Goal: Information Seeking & Learning: Learn about a topic

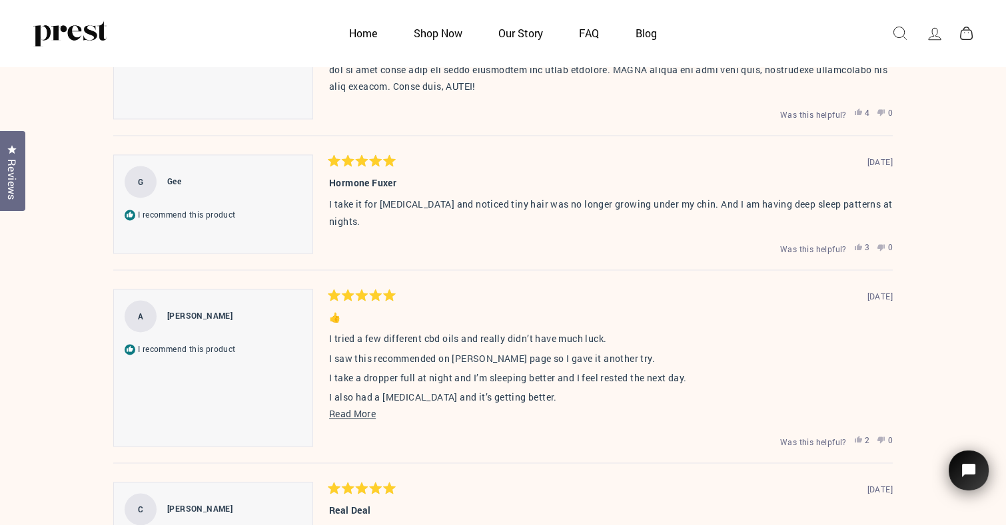
scroll to position [4545, 0]
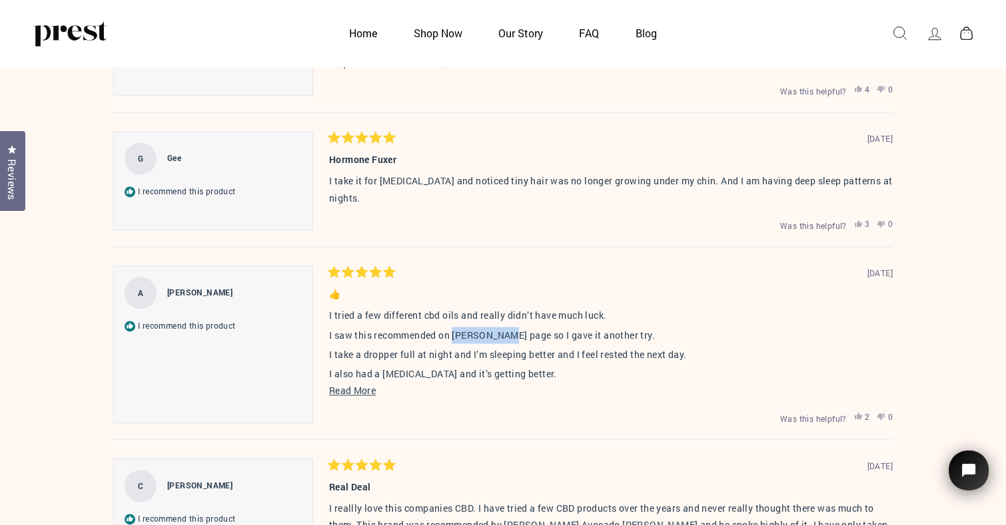
drag, startPoint x: 453, startPoint y: 337, endPoint x: 504, endPoint y: 335, distance: 51.3
click at [504, 335] on p "I saw this recommended on David Wolfs page so I gave it another try." at bounding box center [610, 335] width 563 height 17
copy p "David Wolfs"
click at [724, 302] on div "👍" at bounding box center [610, 294] width 563 height 15
click at [362, 390] on span "Read More" at bounding box center [352, 390] width 47 height 13
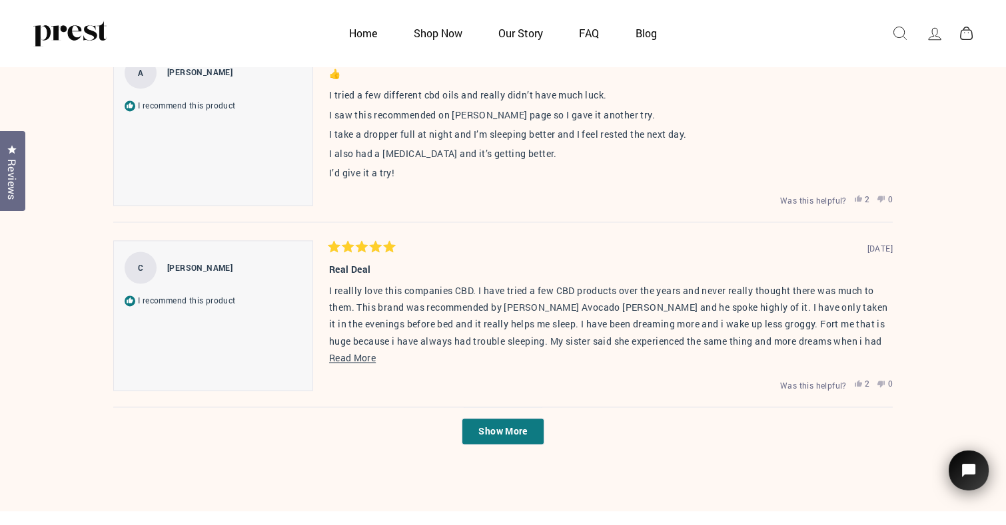
scroll to position [4811, 0]
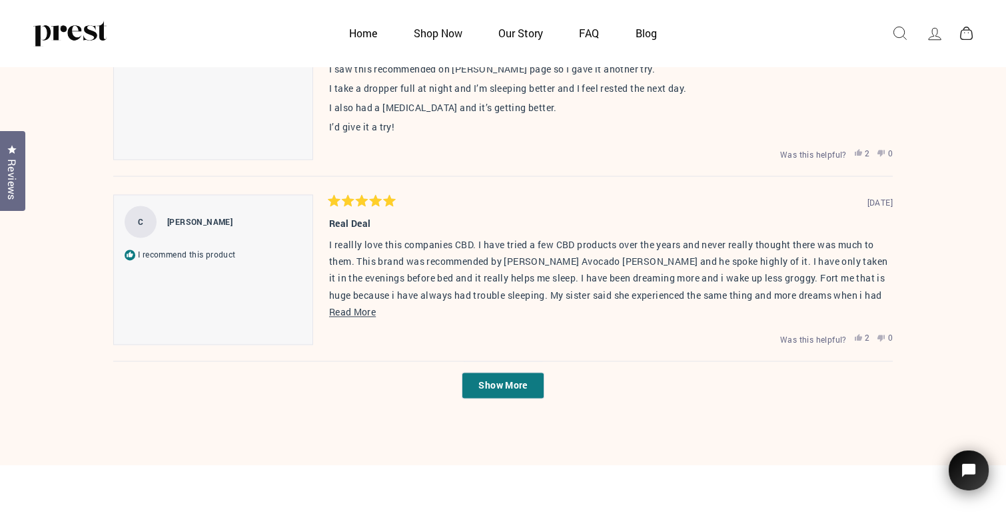
click at [354, 315] on span "Read More" at bounding box center [352, 312] width 47 height 13
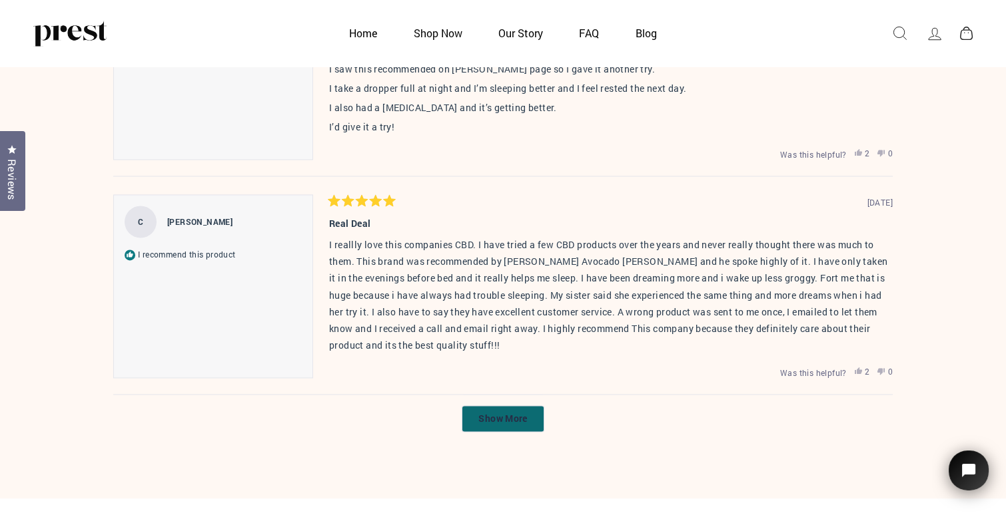
click at [533, 420] on button "Show More" at bounding box center [502, 419] width 82 height 27
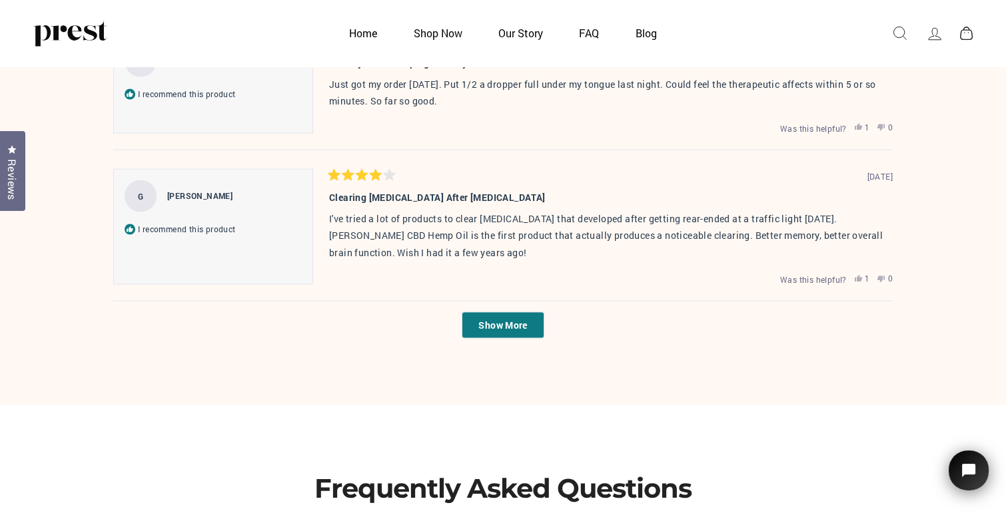
scroll to position [5690, 0]
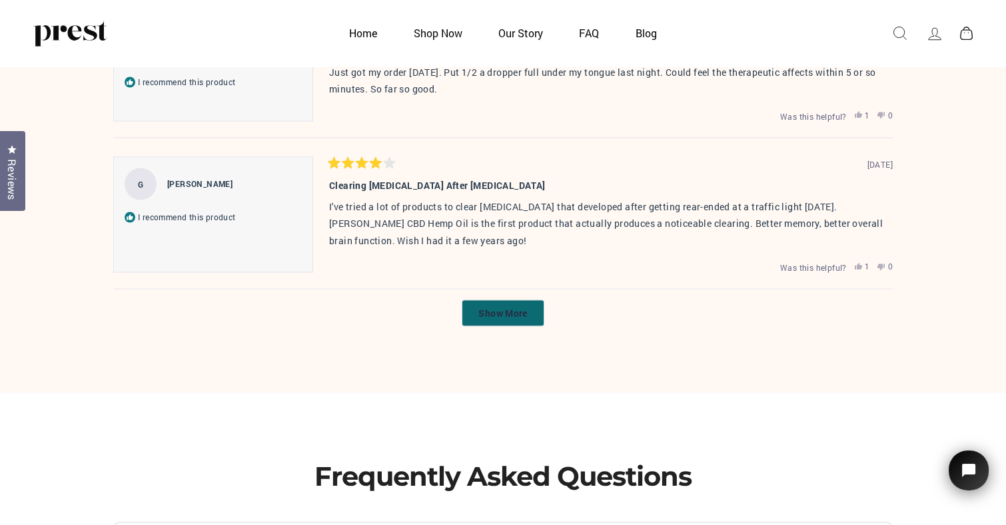
click at [487, 307] on span "Show More" at bounding box center [502, 313] width 49 height 13
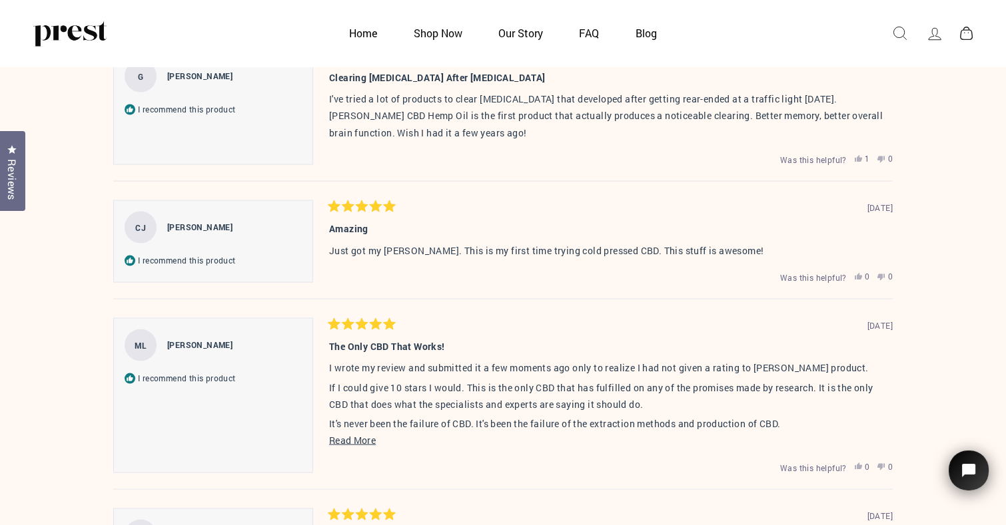
scroll to position [5823, 0]
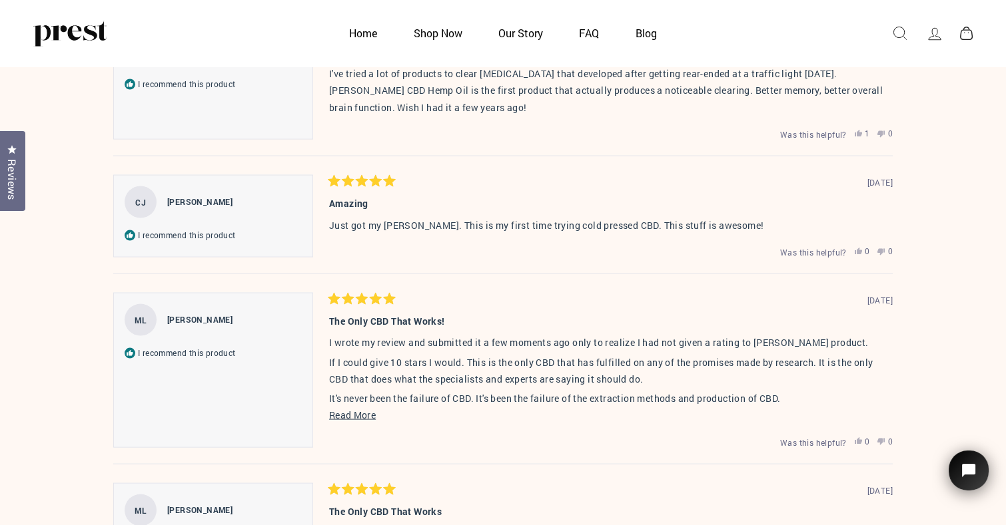
click at [362, 409] on span "Read More" at bounding box center [352, 415] width 47 height 13
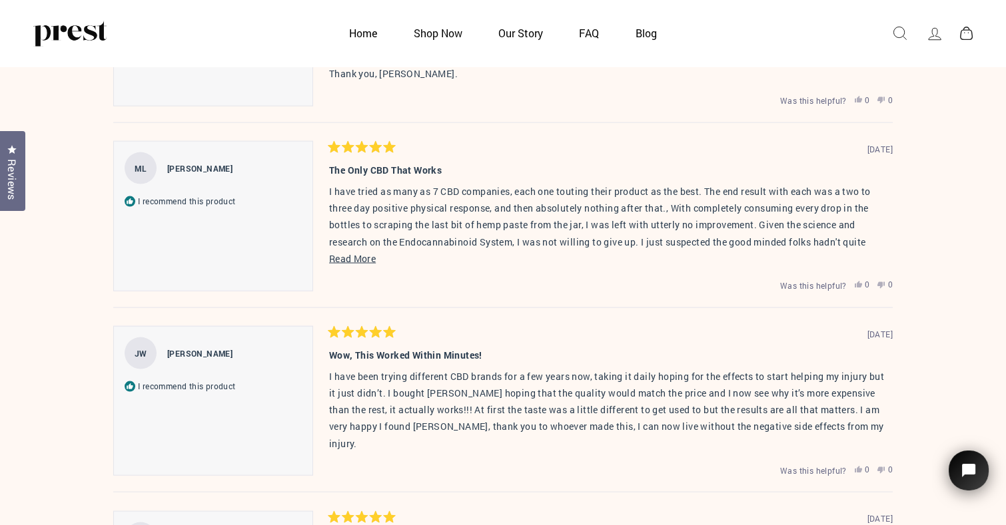
scroll to position [6289, 0]
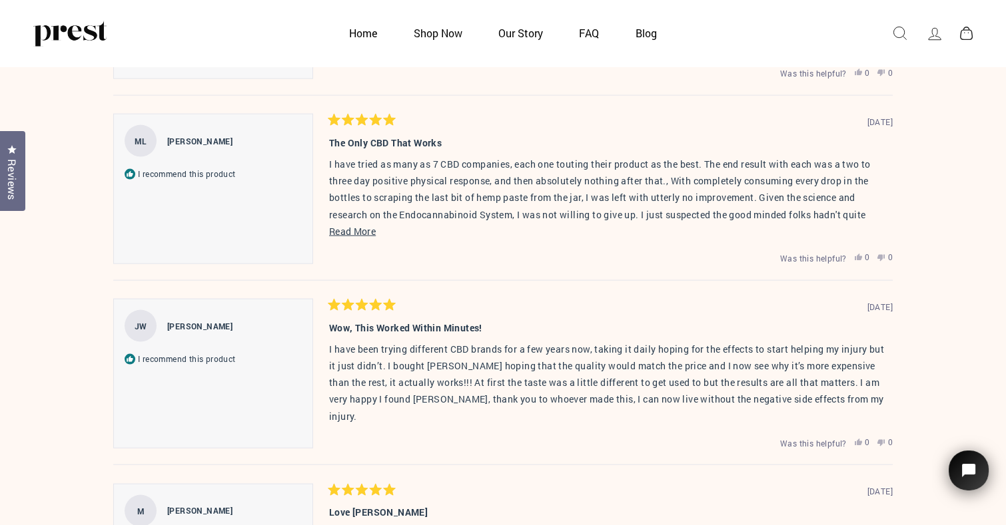
click at [364, 225] on span "Read More" at bounding box center [352, 231] width 47 height 13
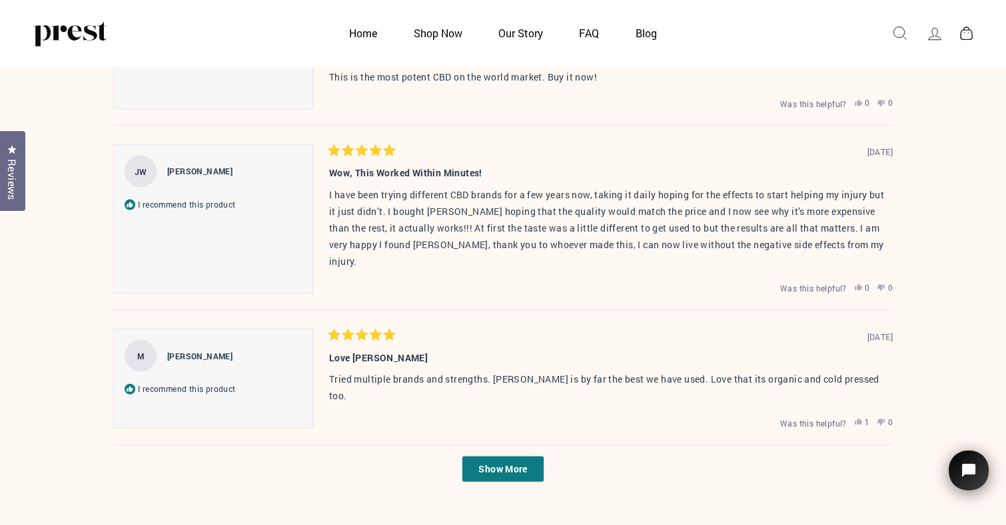
scroll to position [6688, 0]
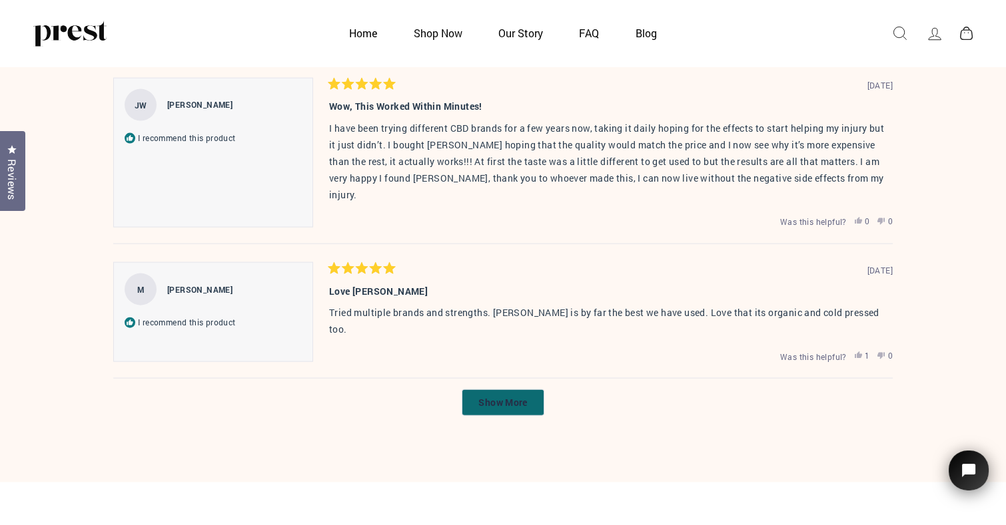
click at [507, 396] on span "Show More" at bounding box center [502, 402] width 49 height 13
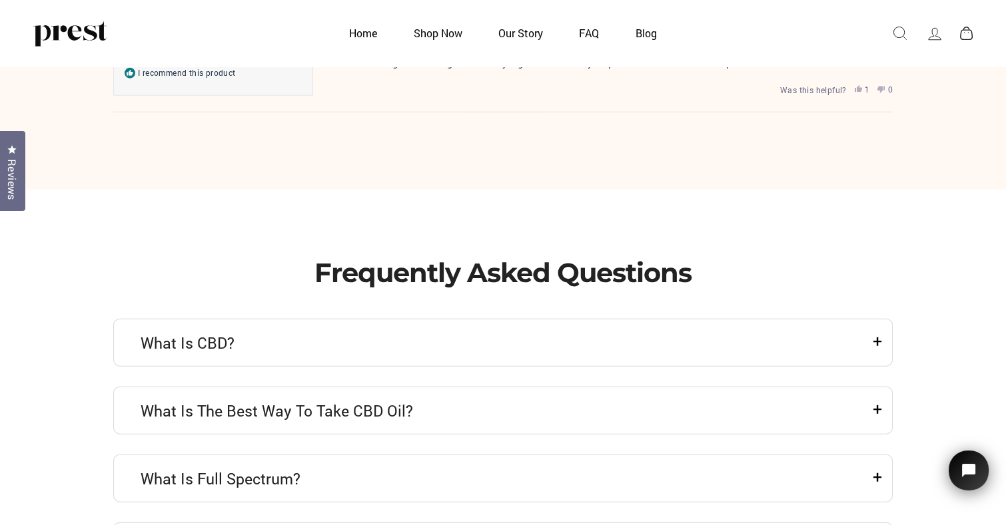
scroll to position [7221, 0]
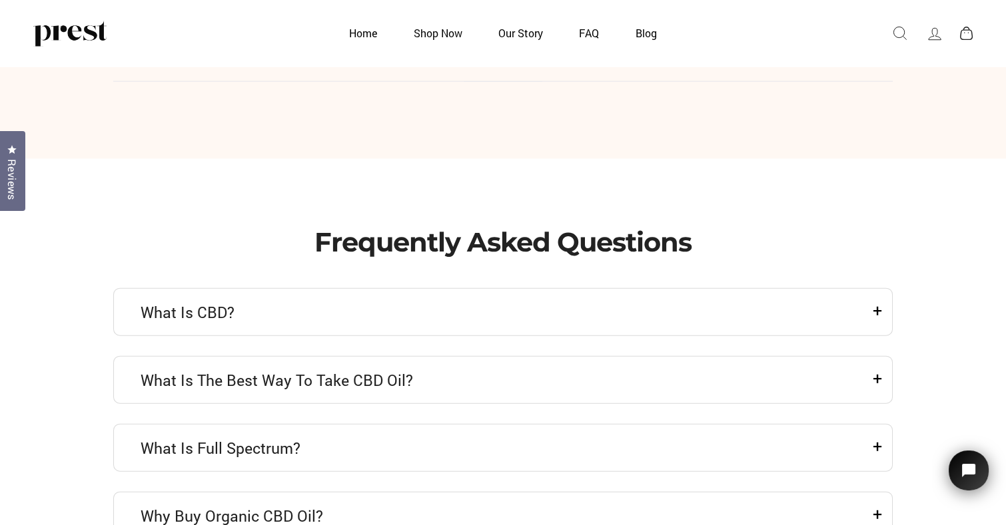
click at [400, 370] on h4 "What is the best way to take CBD Oil?" at bounding box center [503, 380] width 725 height 20
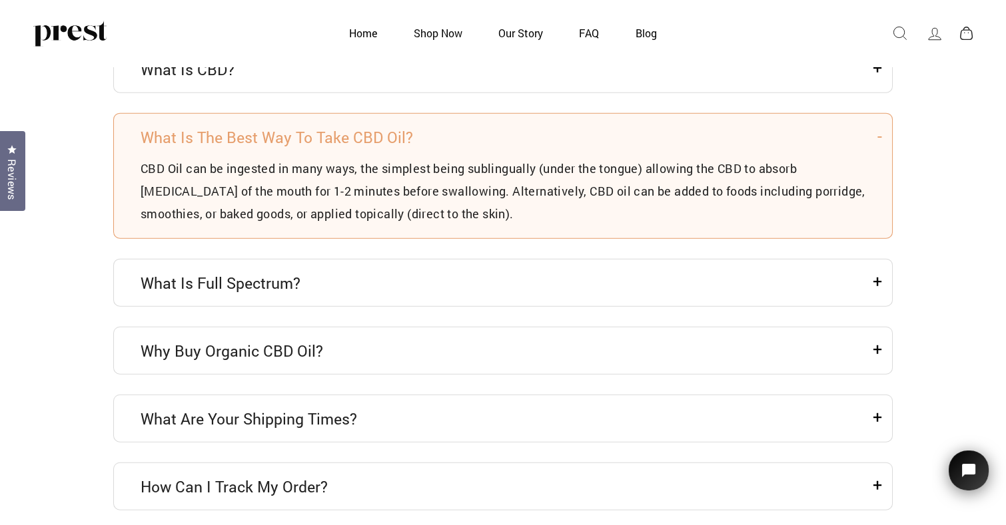
scroll to position [7488, 0]
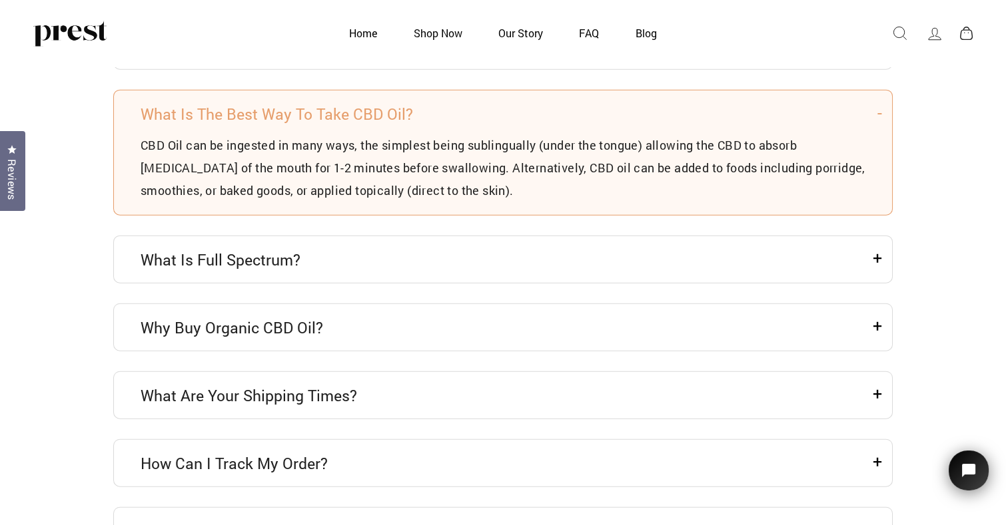
click at [260, 250] on h4 "What is Full Spectrum?" at bounding box center [503, 260] width 725 height 20
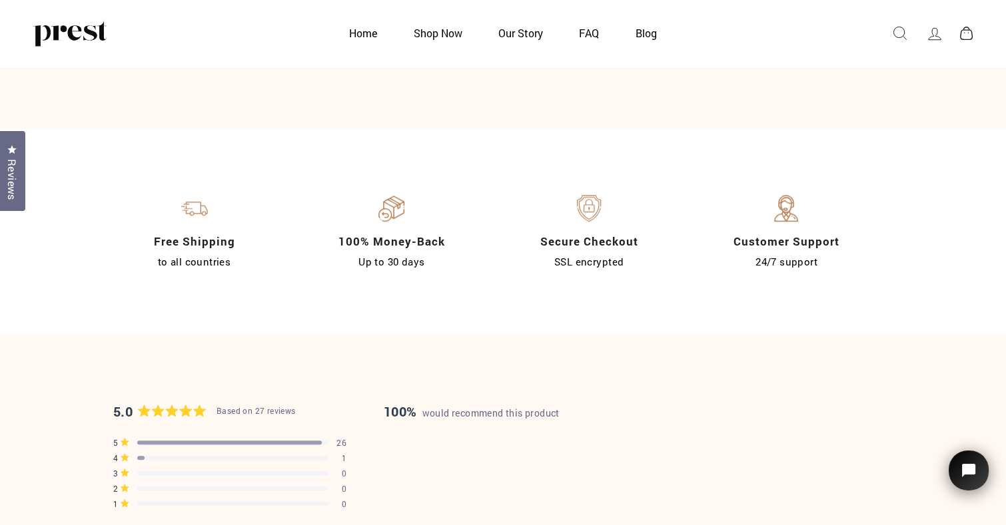
scroll to position [2365, 0]
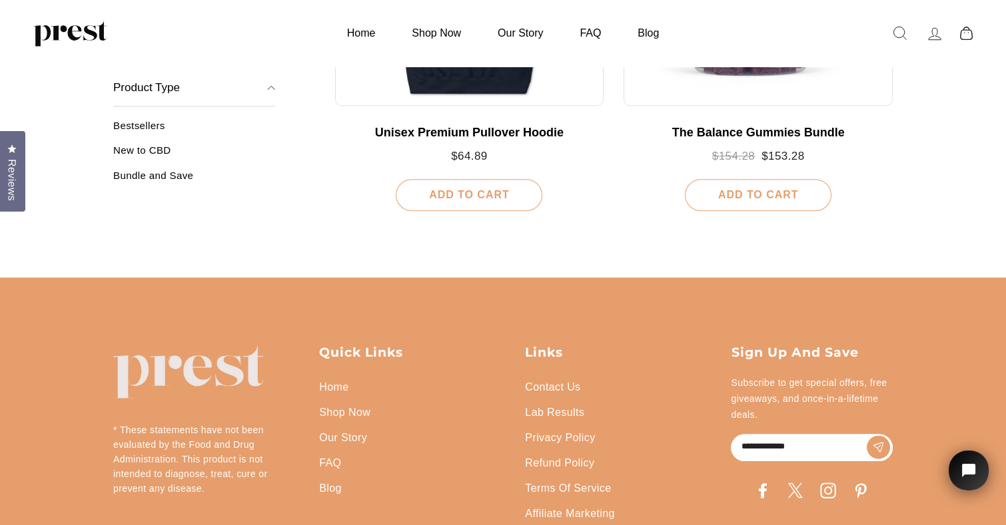
scroll to position [1665, 0]
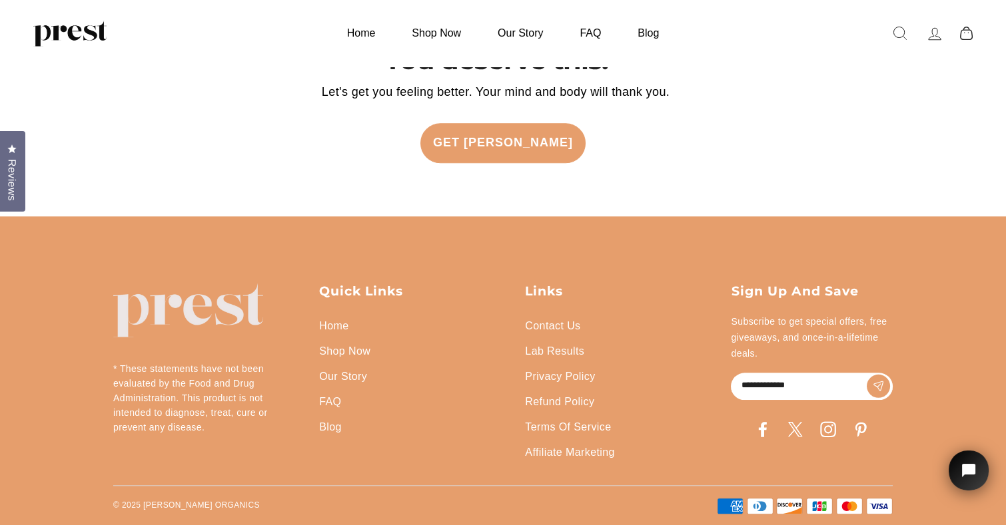
click at [741, 384] on input "Enter your email" at bounding box center [812, 386] width 162 height 27
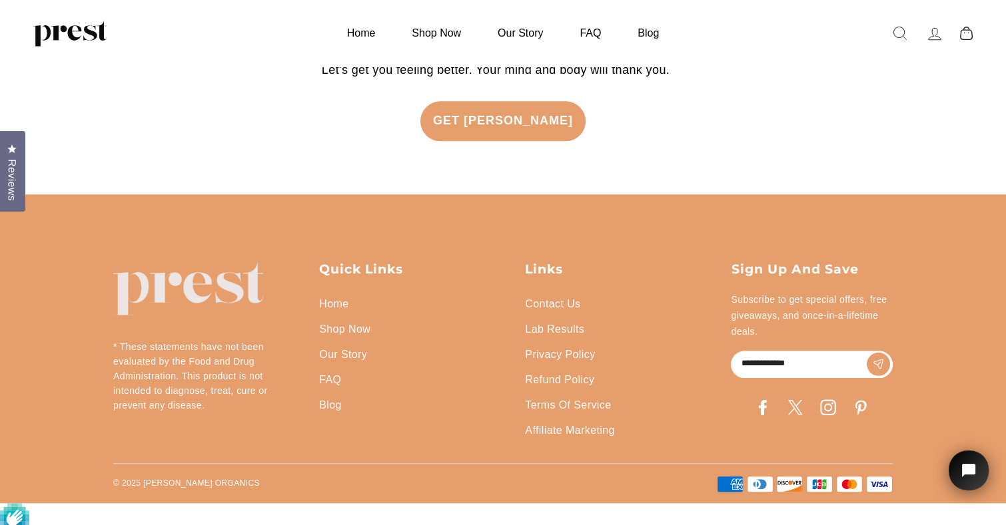
click at [744, 378] on input "Enter your email" at bounding box center [812, 364] width 162 height 27
type input "**********"
click at [882, 370] on icon "submit" at bounding box center [878, 365] width 10 height 10
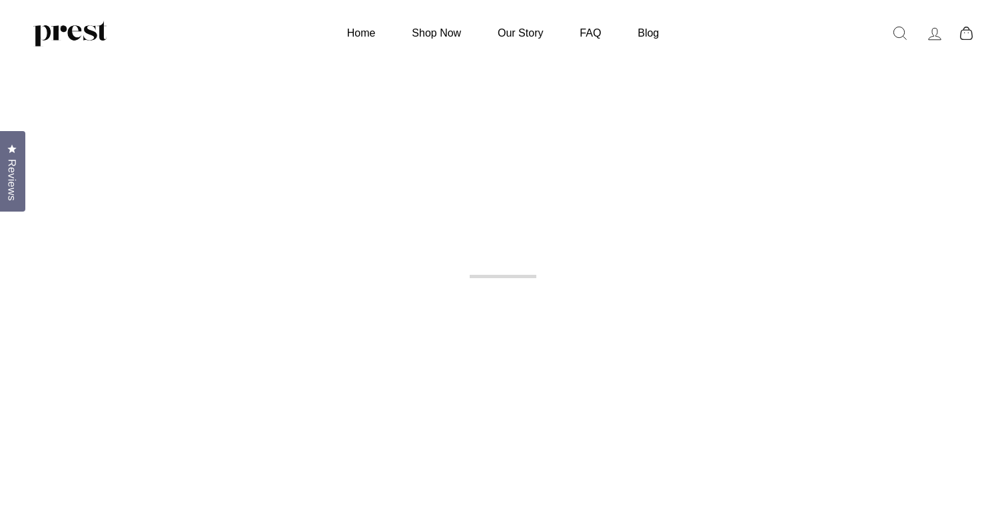
scroll to position [3178, 0]
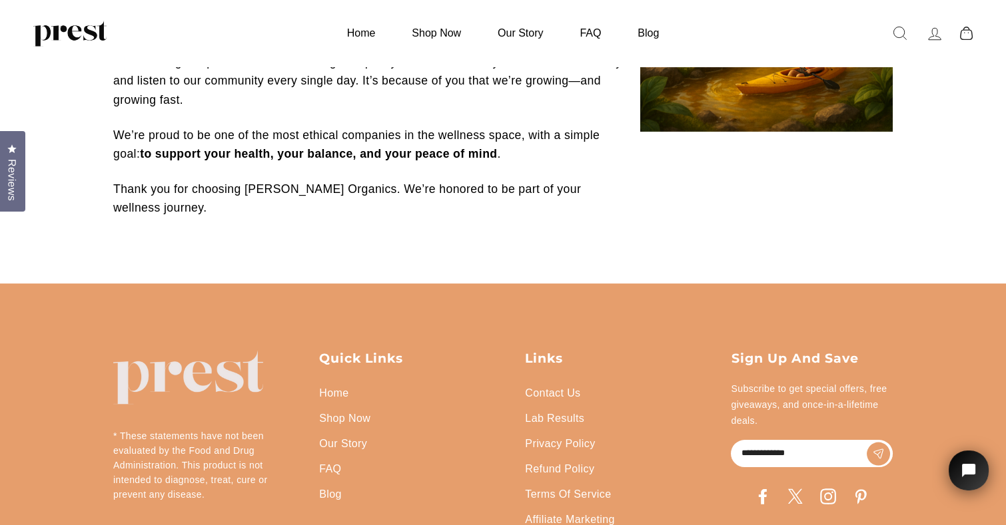
scroll to position [807, 0]
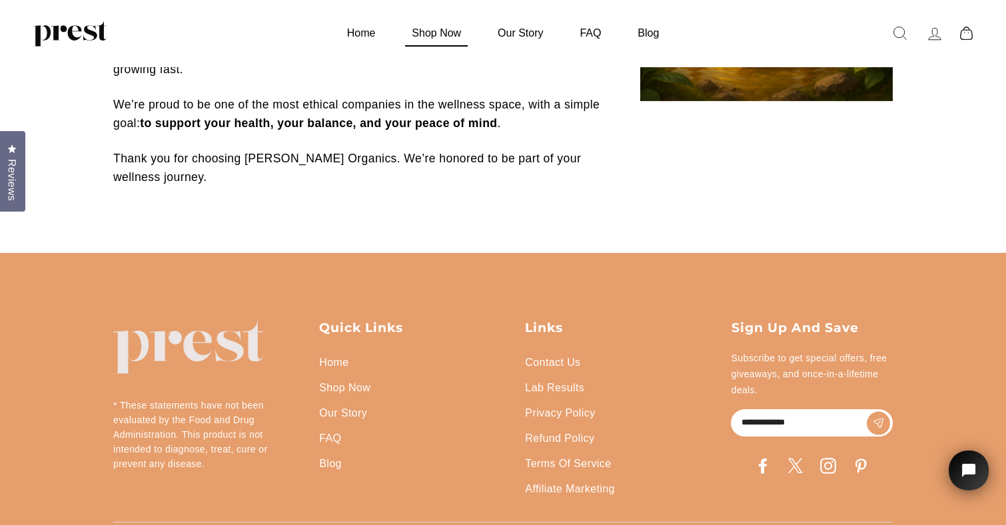
click at [445, 29] on link "Shop Now" at bounding box center [436, 33] width 83 height 26
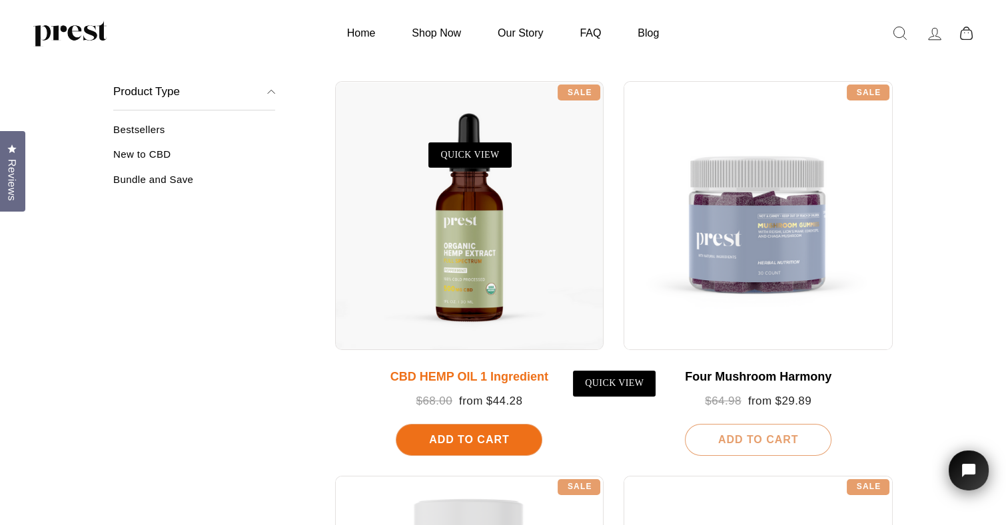
click at [442, 376] on div "CBD HEMP OIL 1 Ingredient" at bounding box center [469, 377] width 242 height 15
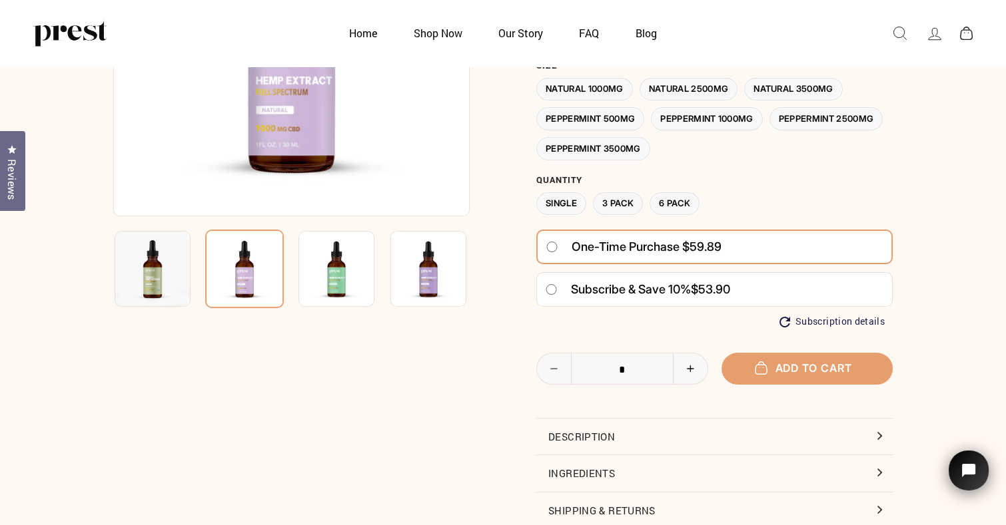
scroll to position [266, 0]
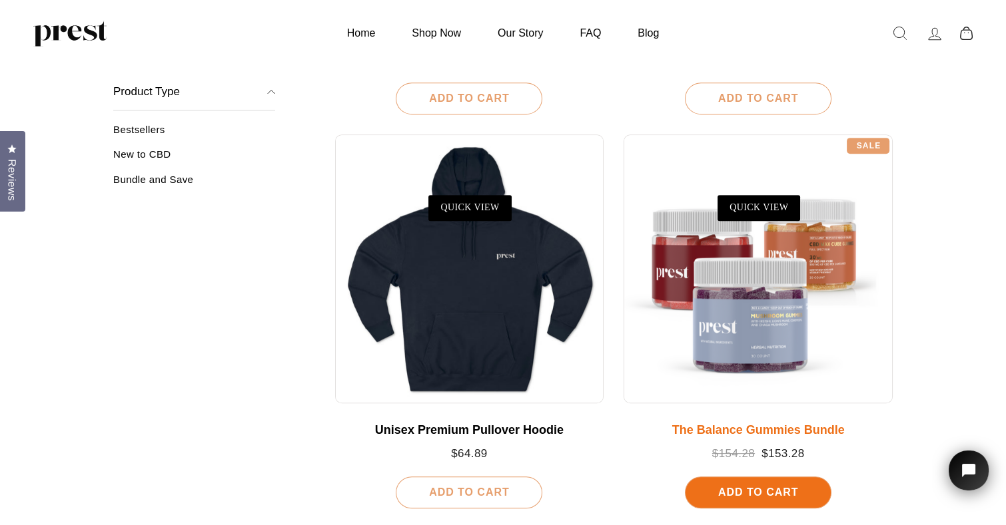
scroll to position [1532, 0]
